Goal: Use online tool/utility

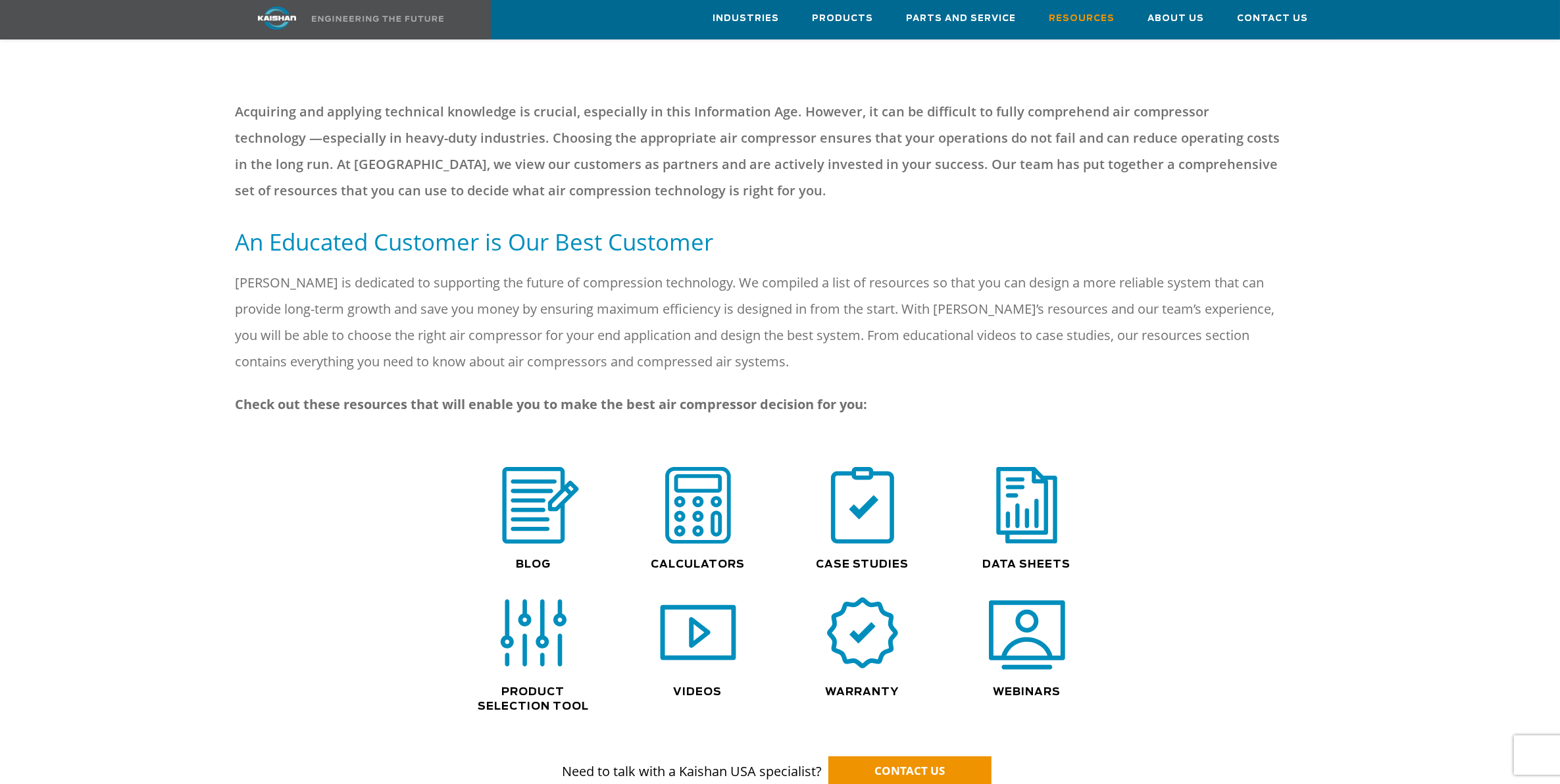
scroll to position [576, 0]
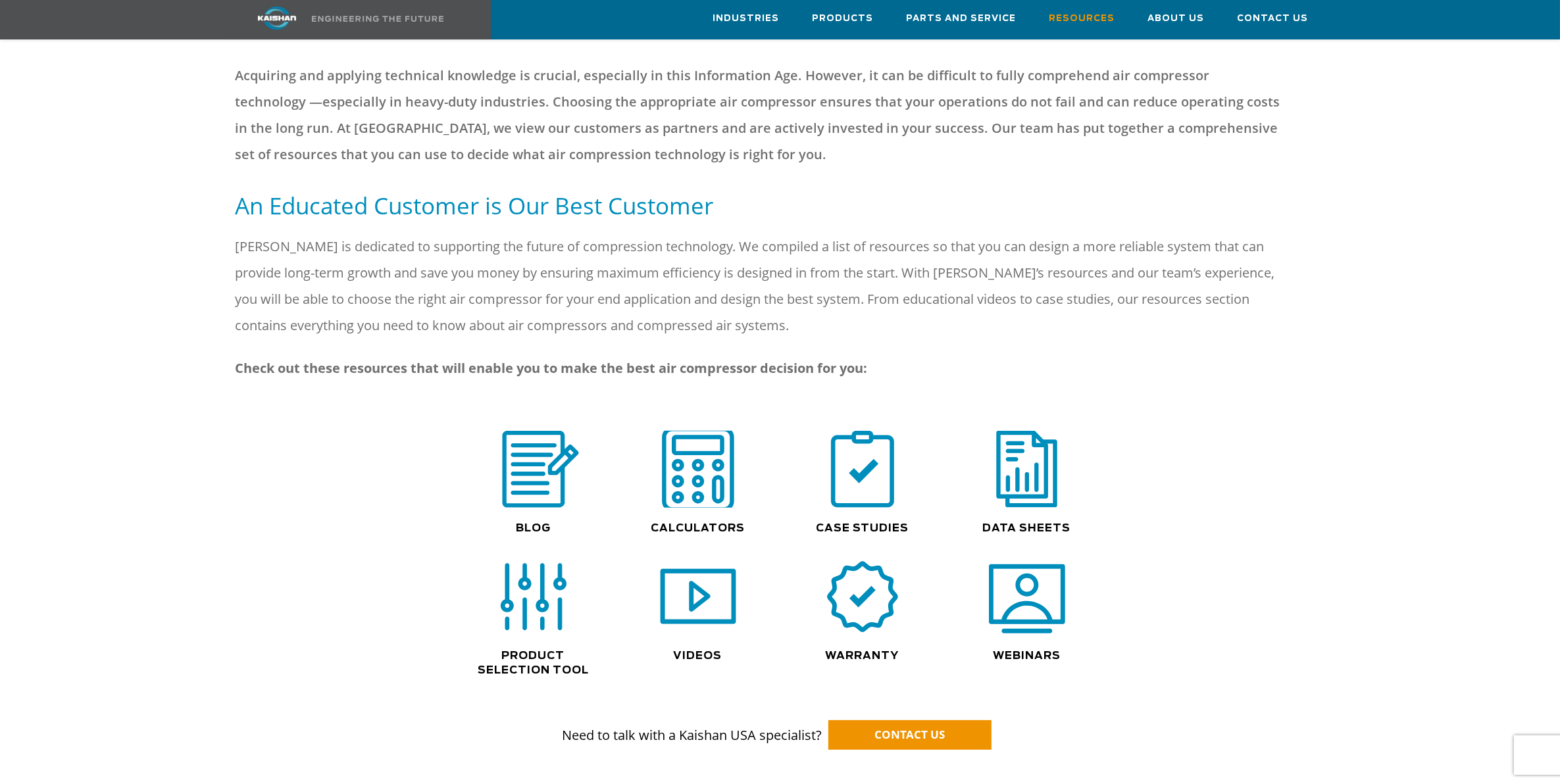
click at [701, 458] on img at bounding box center [698, 469] width 84 height 85
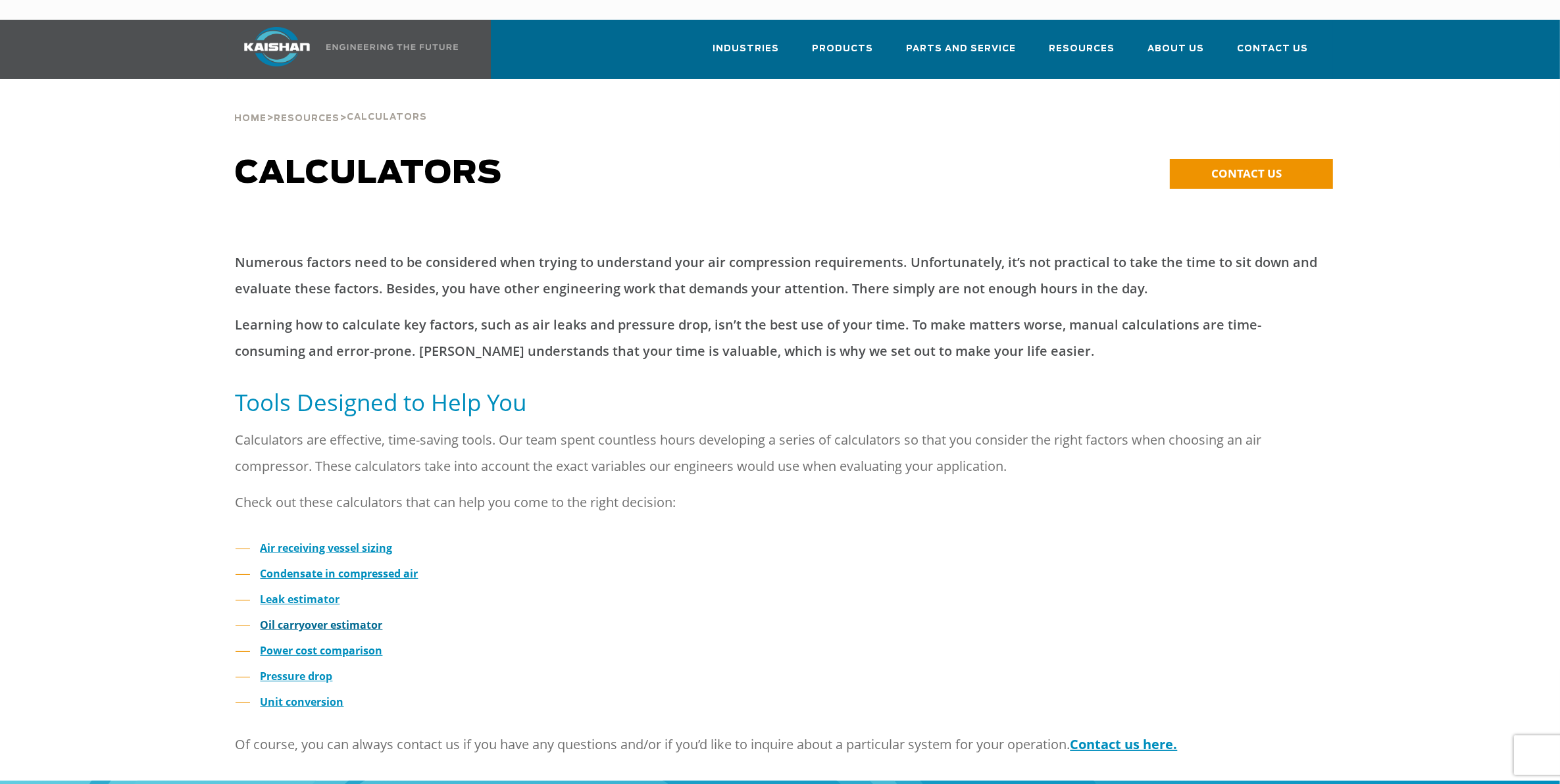
click at [327, 617] on strong "Oil carryover estimator" at bounding box center [322, 625] width 123 height 15
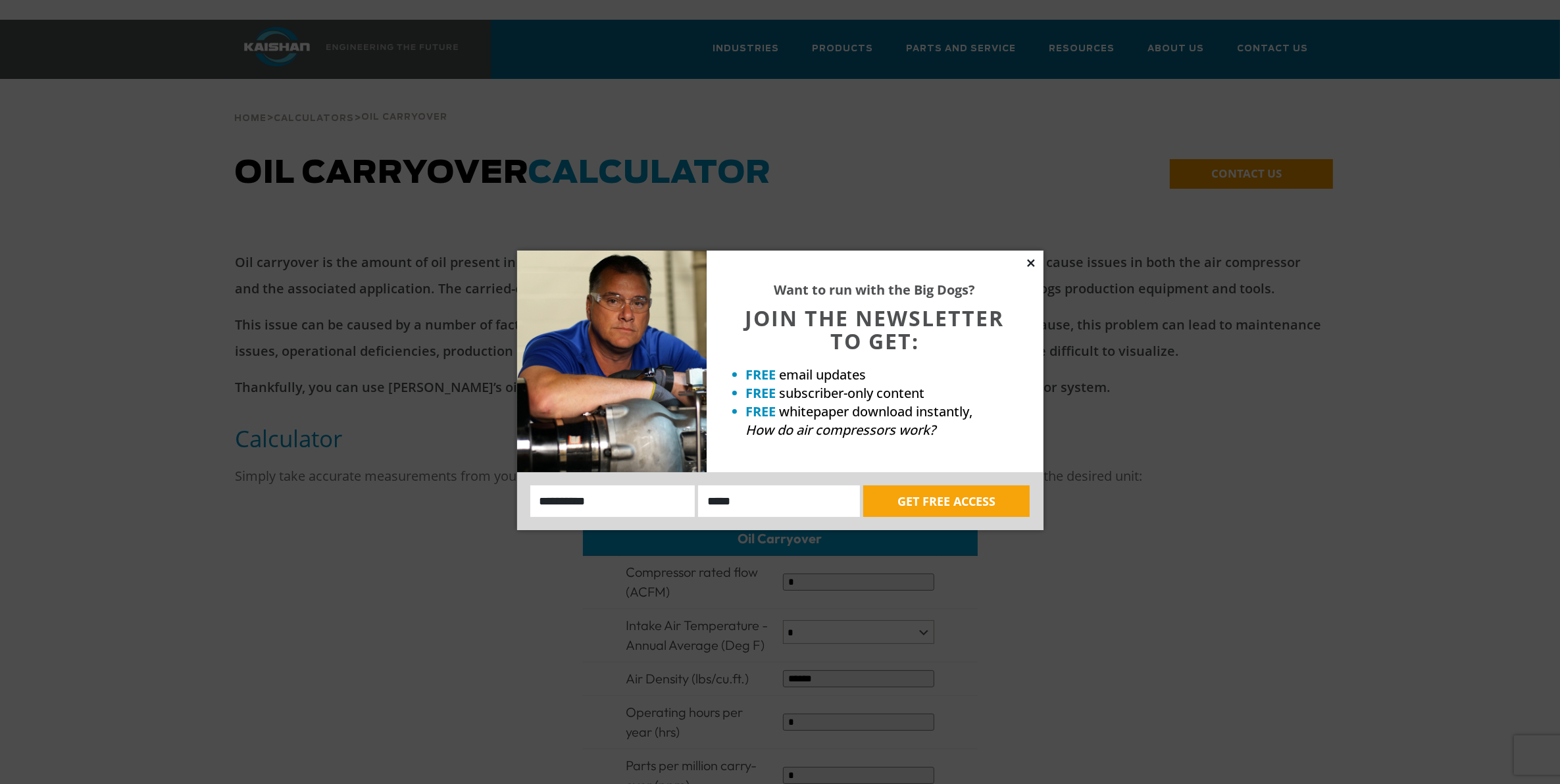
click at [1025, 261] on icon at bounding box center [1030, 263] width 12 height 12
